Goal: Navigation & Orientation: Find specific page/section

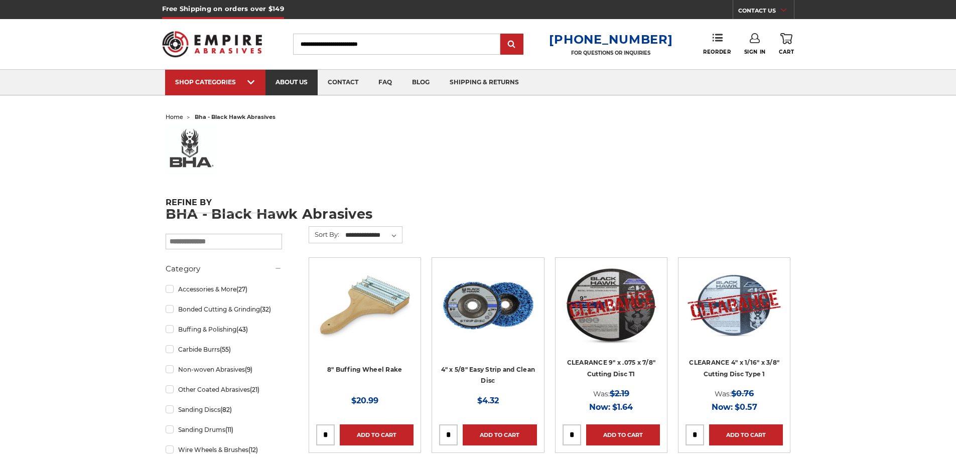
click at [299, 84] on link "about us" at bounding box center [291, 83] width 52 height 26
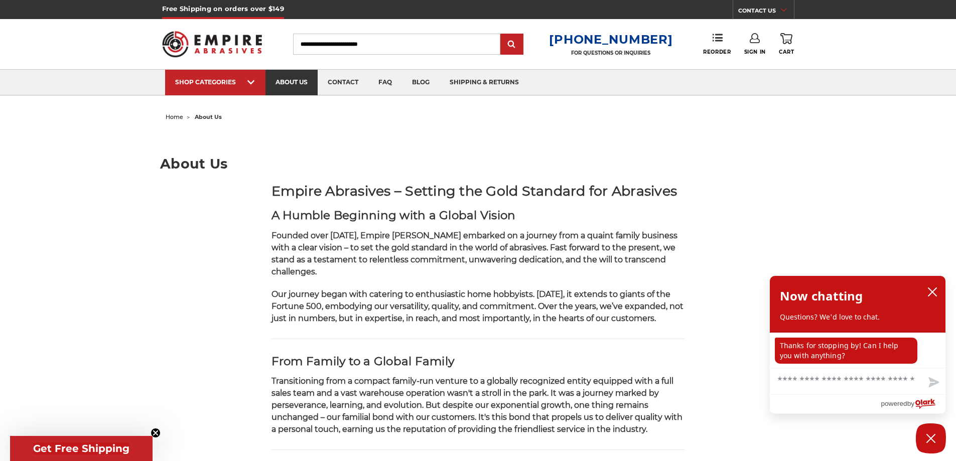
click at [294, 81] on link "about us" at bounding box center [291, 83] width 52 height 26
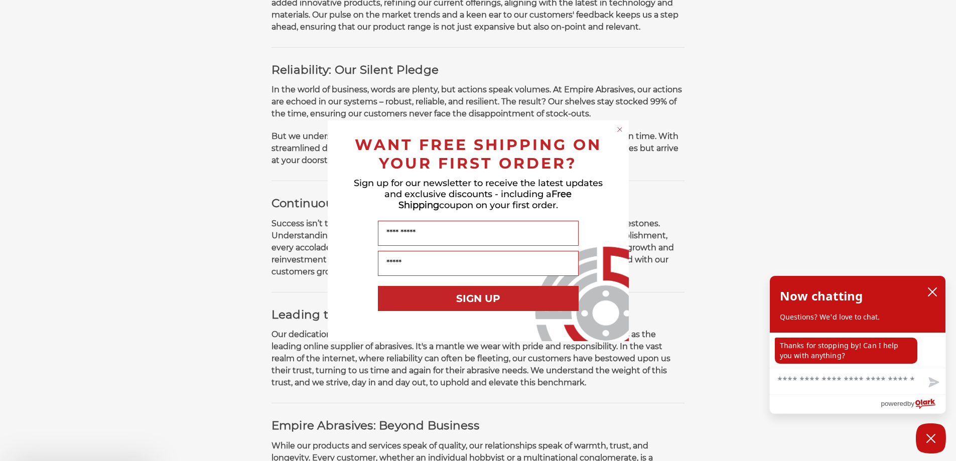
scroll to position [753, 0]
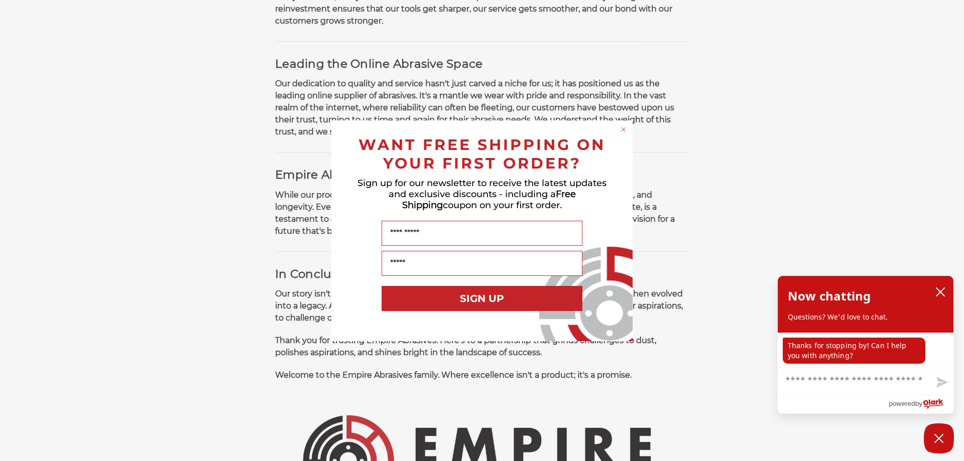
click at [743, 237] on div "Close dialog WANT FREE SHIPPING ON YOUR FIRST ORDER? Sign up for our newsletter…" at bounding box center [482, 230] width 964 height 461
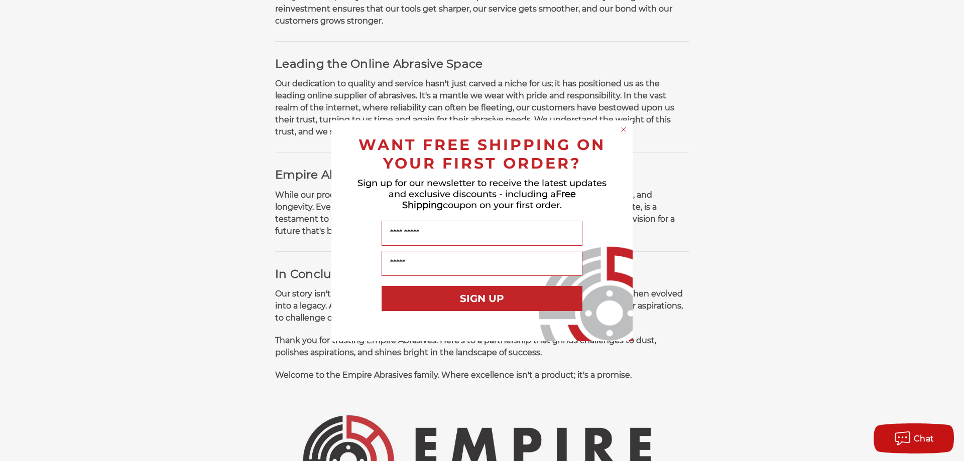
click at [623, 129] on icon "Close dialog" at bounding box center [623, 129] width 4 height 4
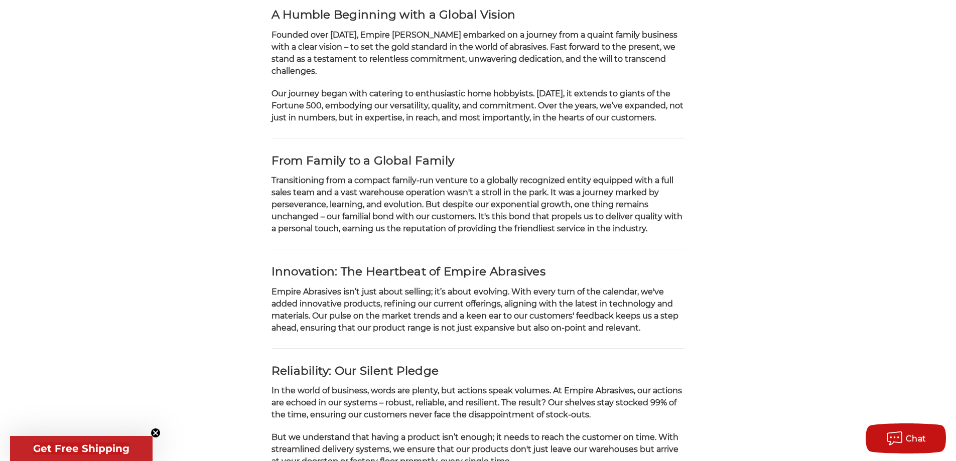
scroll to position [0, 0]
